Goal: Navigation & Orientation: Find specific page/section

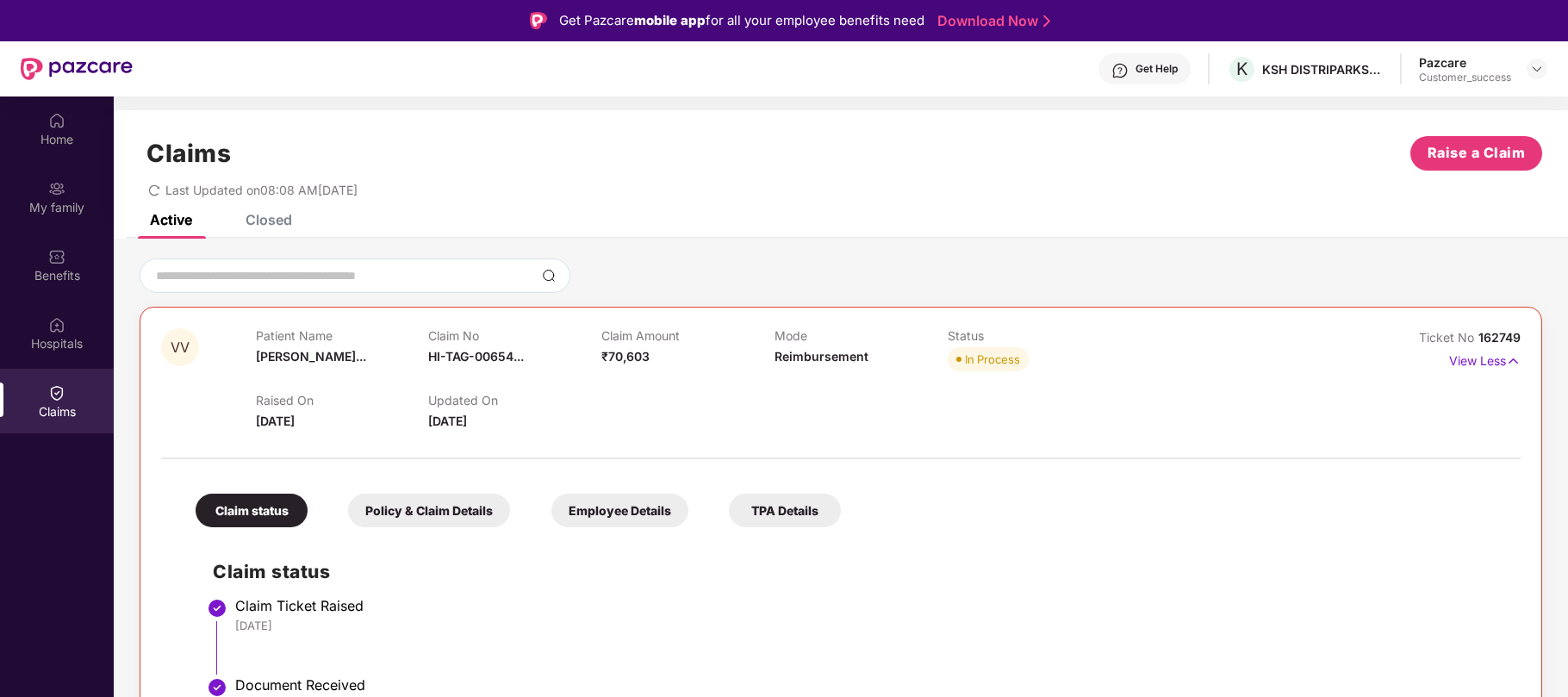
scroll to position [148, 0]
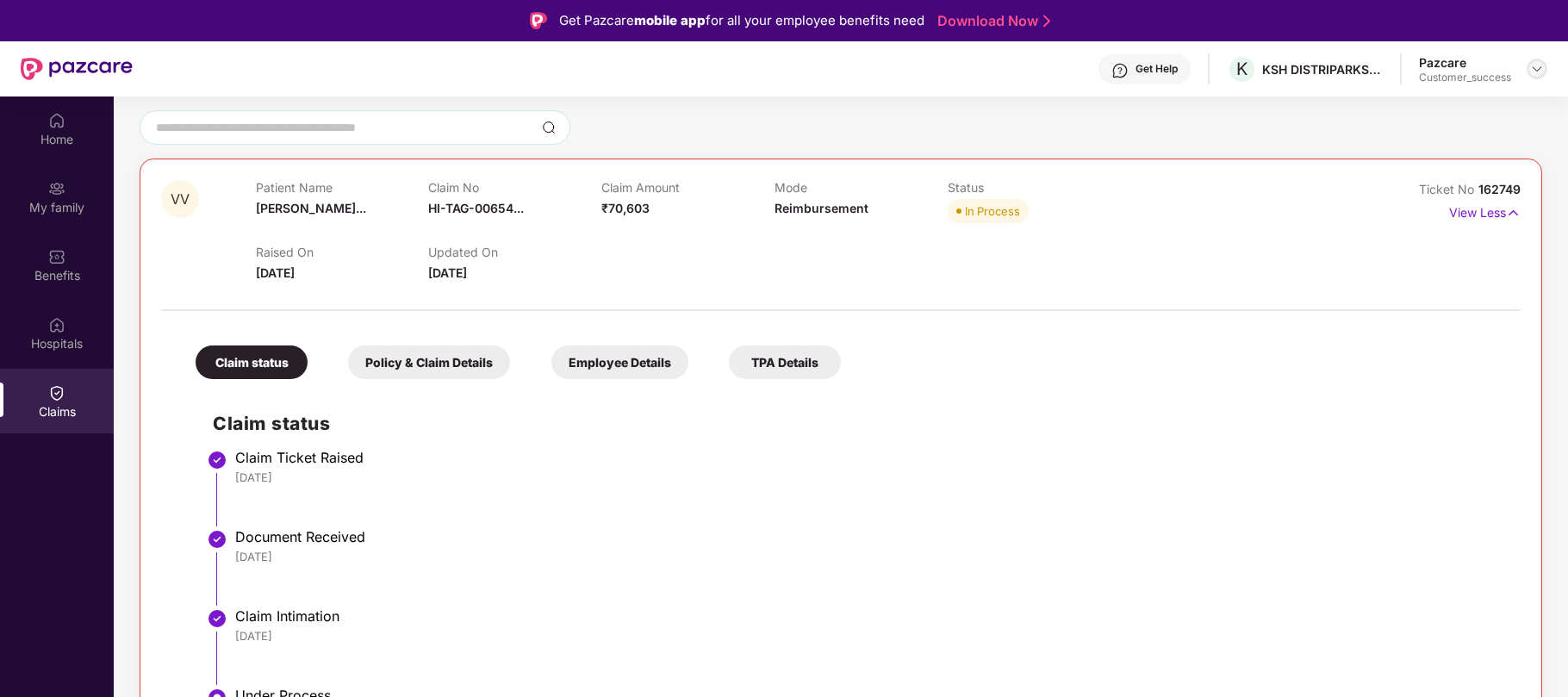
click at [1540, 66] on img at bounding box center [1538, 69] width 14 height 14
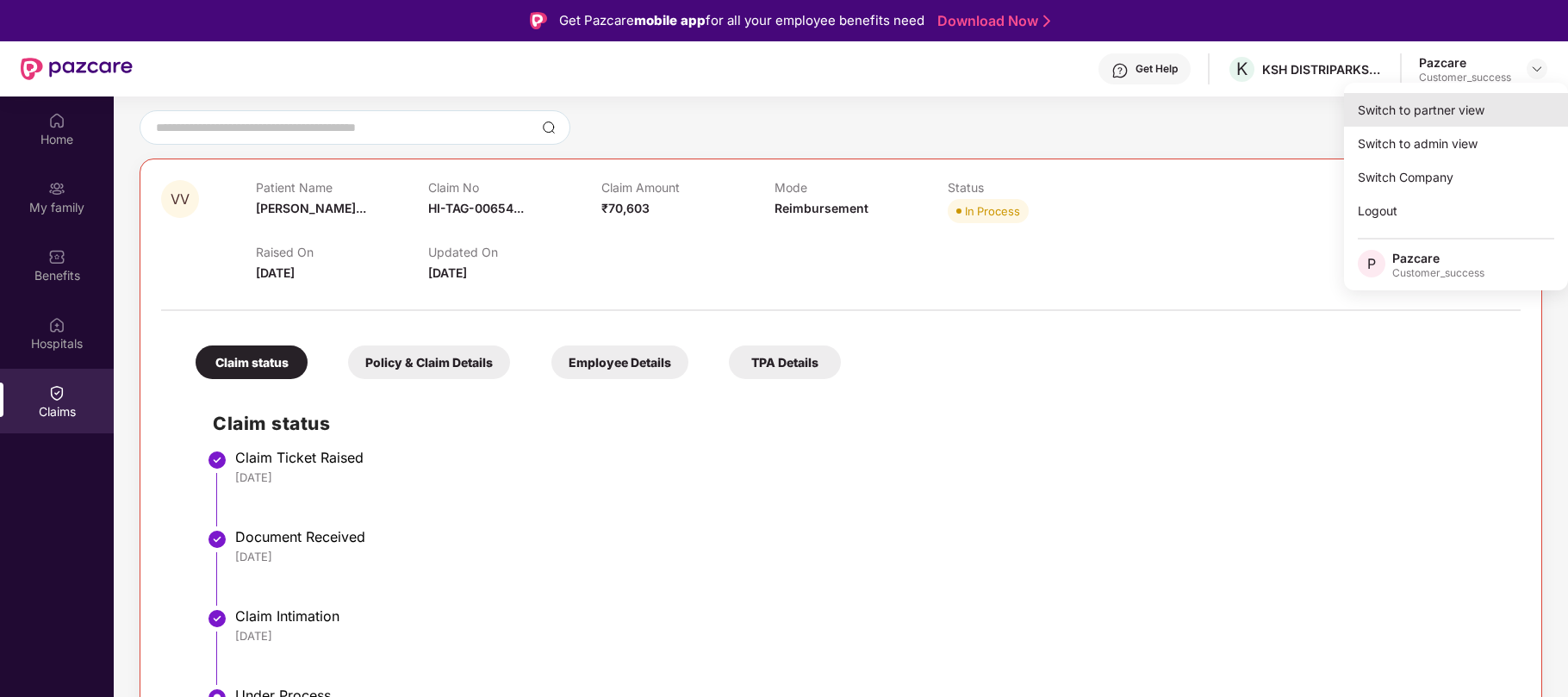
click at [1429, 108] on div "Switch to partner view" at bounding box center [1456, 110] width 224 height 34
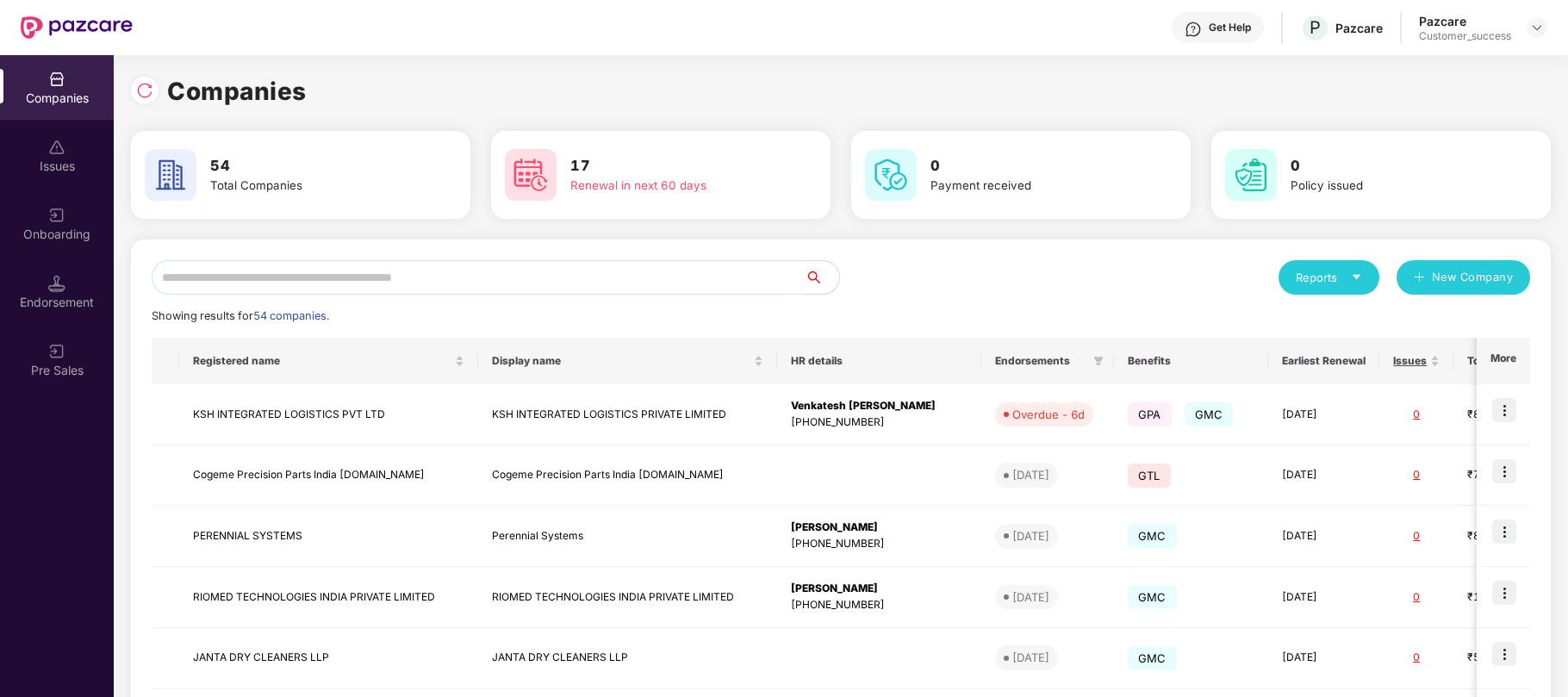
click at [378, 271] on input "text" at bounding box center [478, 278] width 653 height 35
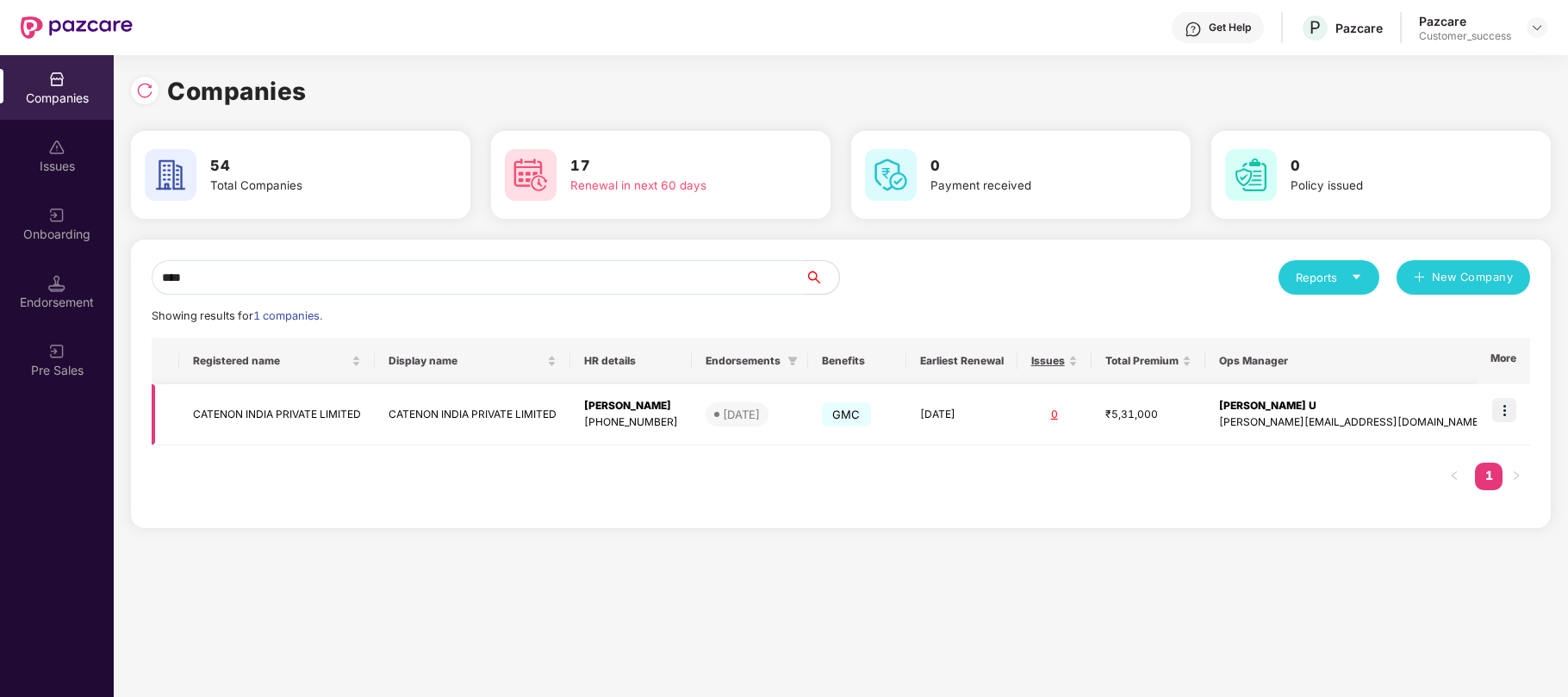
type input "****"
click at [1510, 410] on img at bounding box center [1504, 410] width 24 height 24
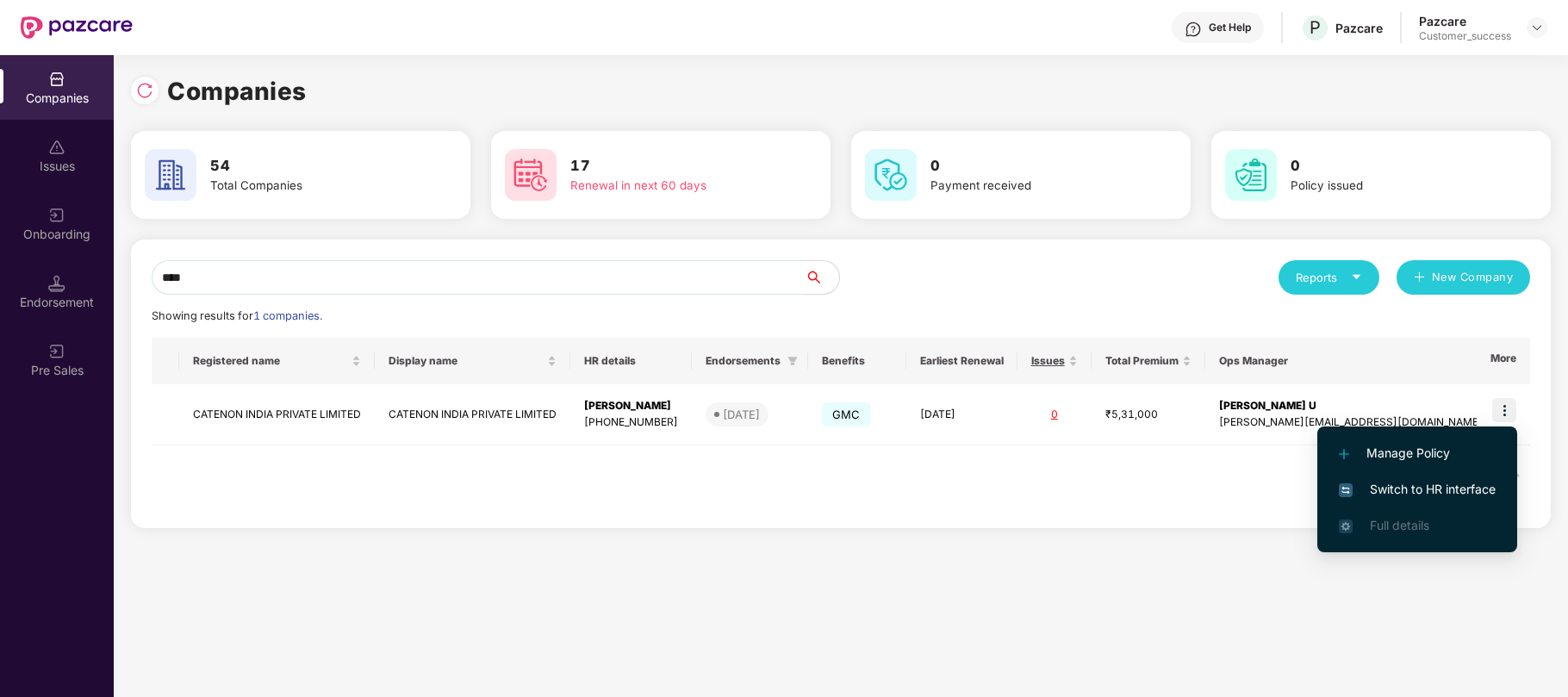
click at [1411, 491] on span "Switch to HR interface" at bounding box center [1417, 490] width 157 height 19
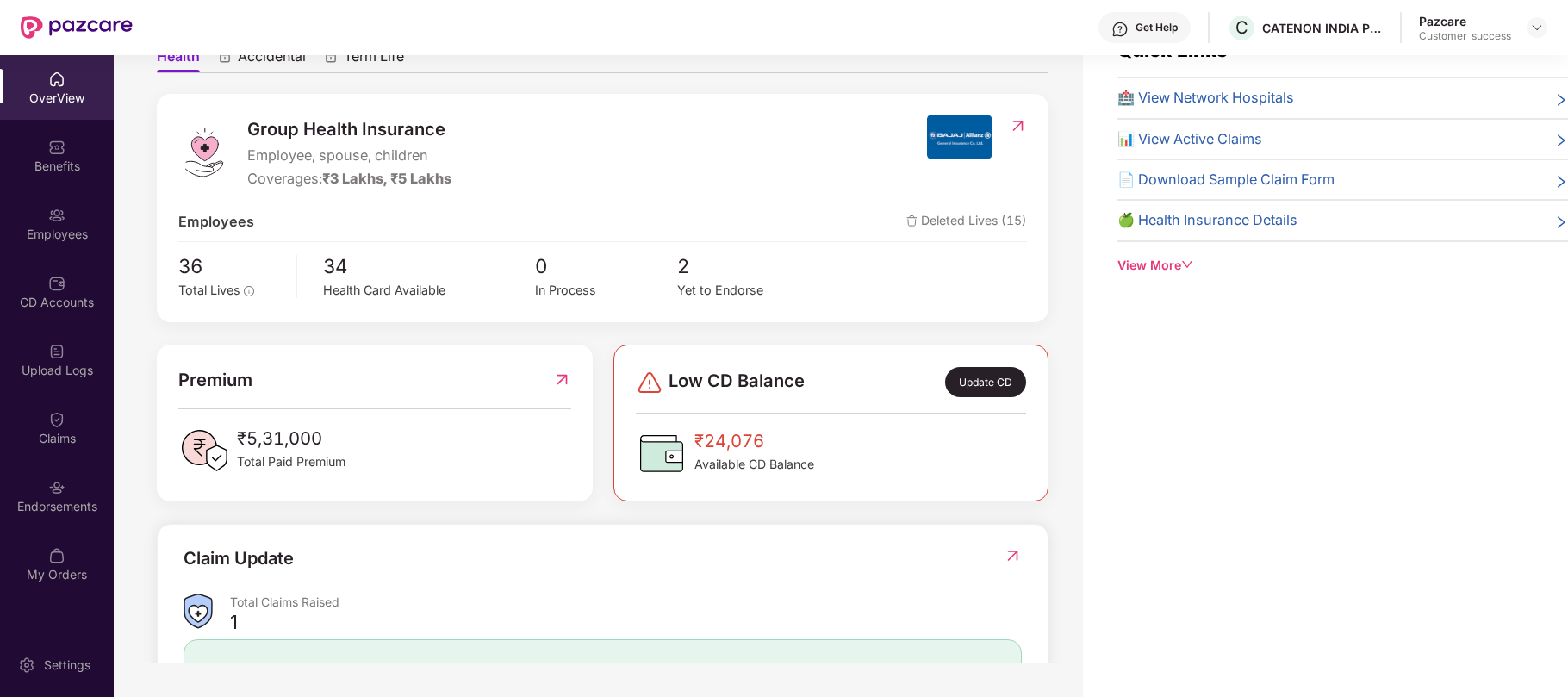
scroll to position [125, 0]
click at [44, 208] on div "Employees" at bounding box center [57, 224] width 114 height 64
